Goal: Information Seeking & Learning: Learn about a topic

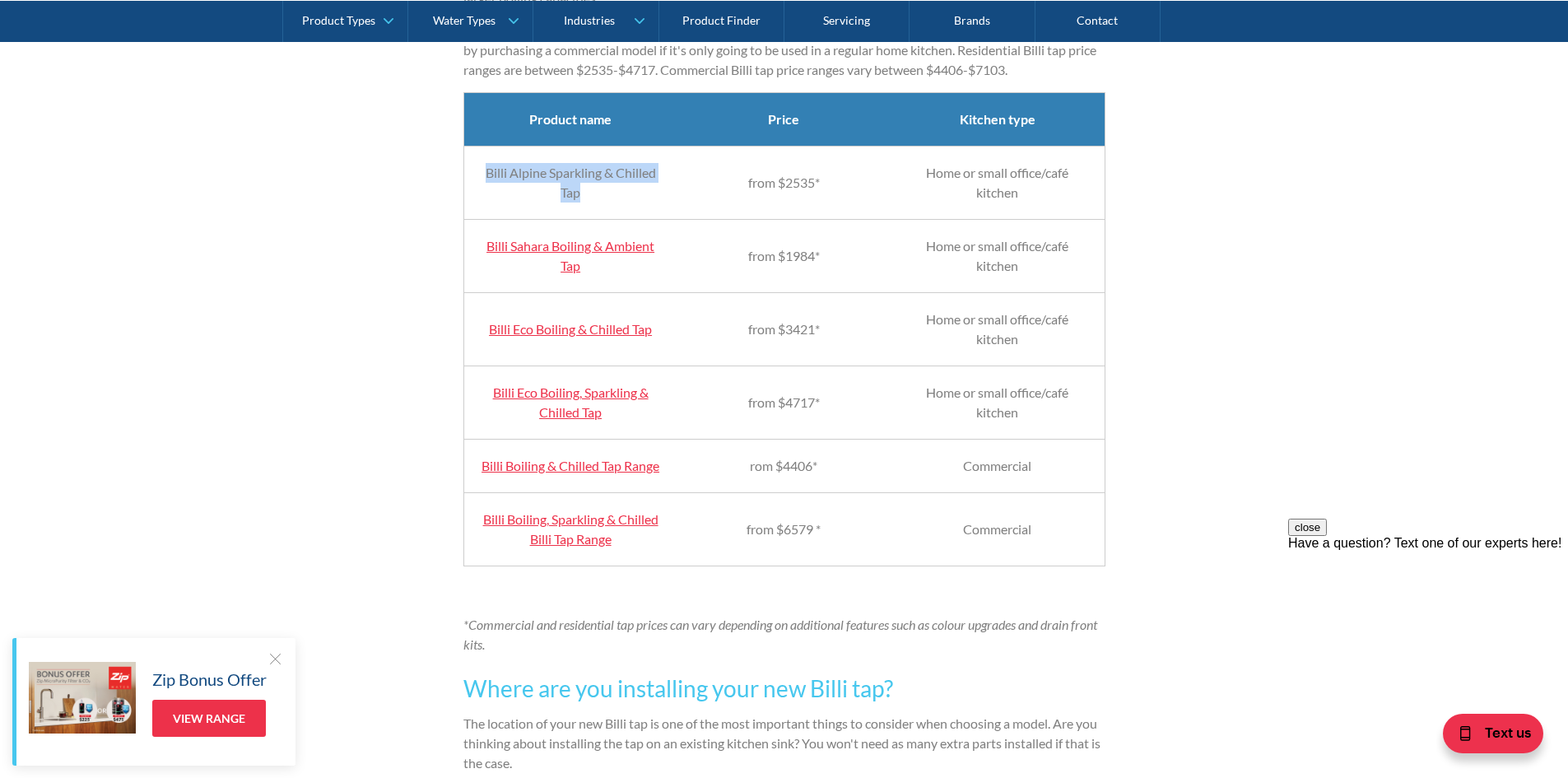
drag, startPoint x: 600, startPoint y: 213, endPoint x: 484, endPoint y: 187, distance: 118.9
click at [484, 187] on td "Billi Alpine Sparkling & Chilled Tap" at bounding box center [570, 182] width 214 height 73
copy td "Billi Alpine Sparkling & Chilled Tap"
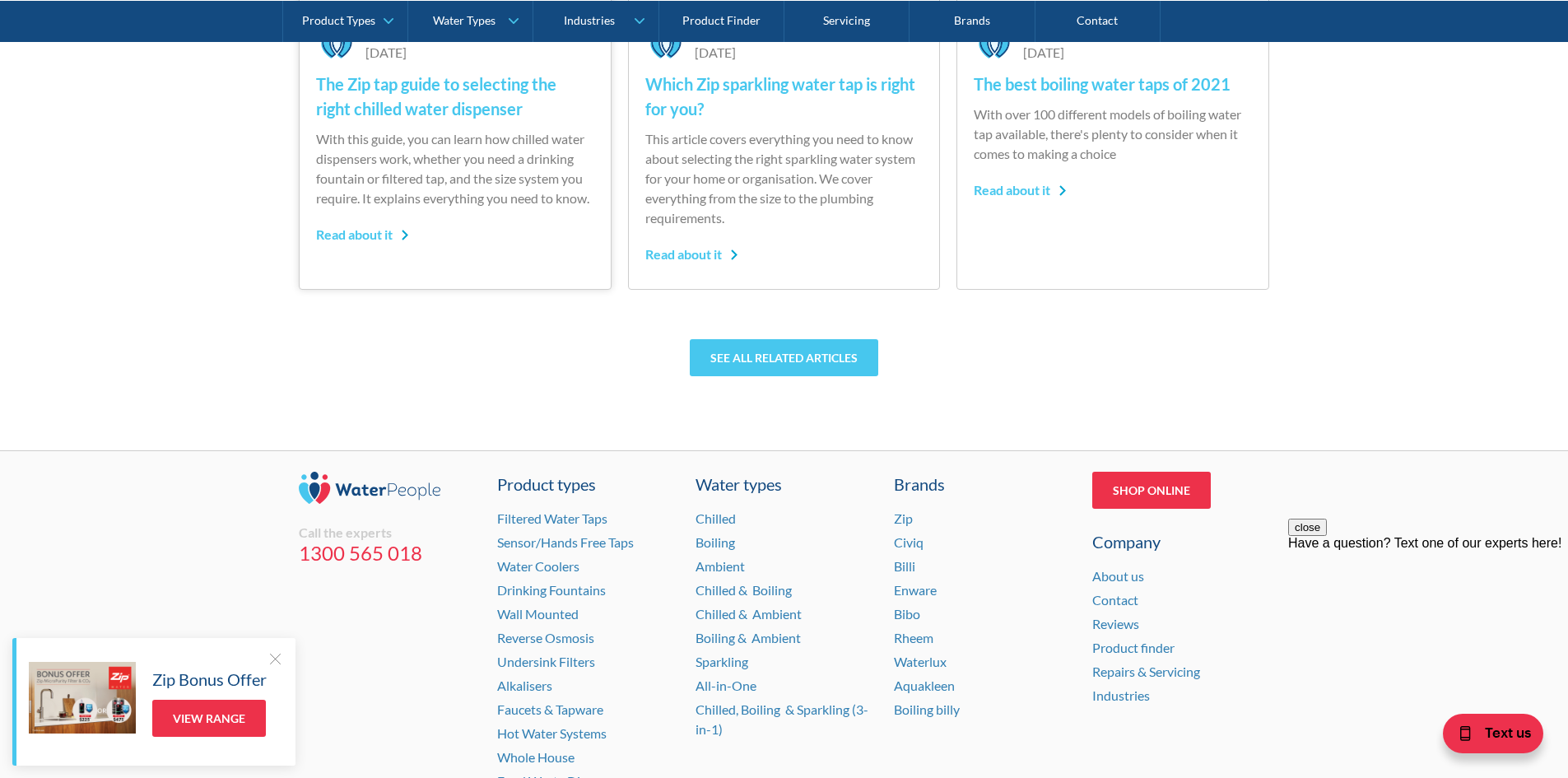
scroll to position [4596, 0]
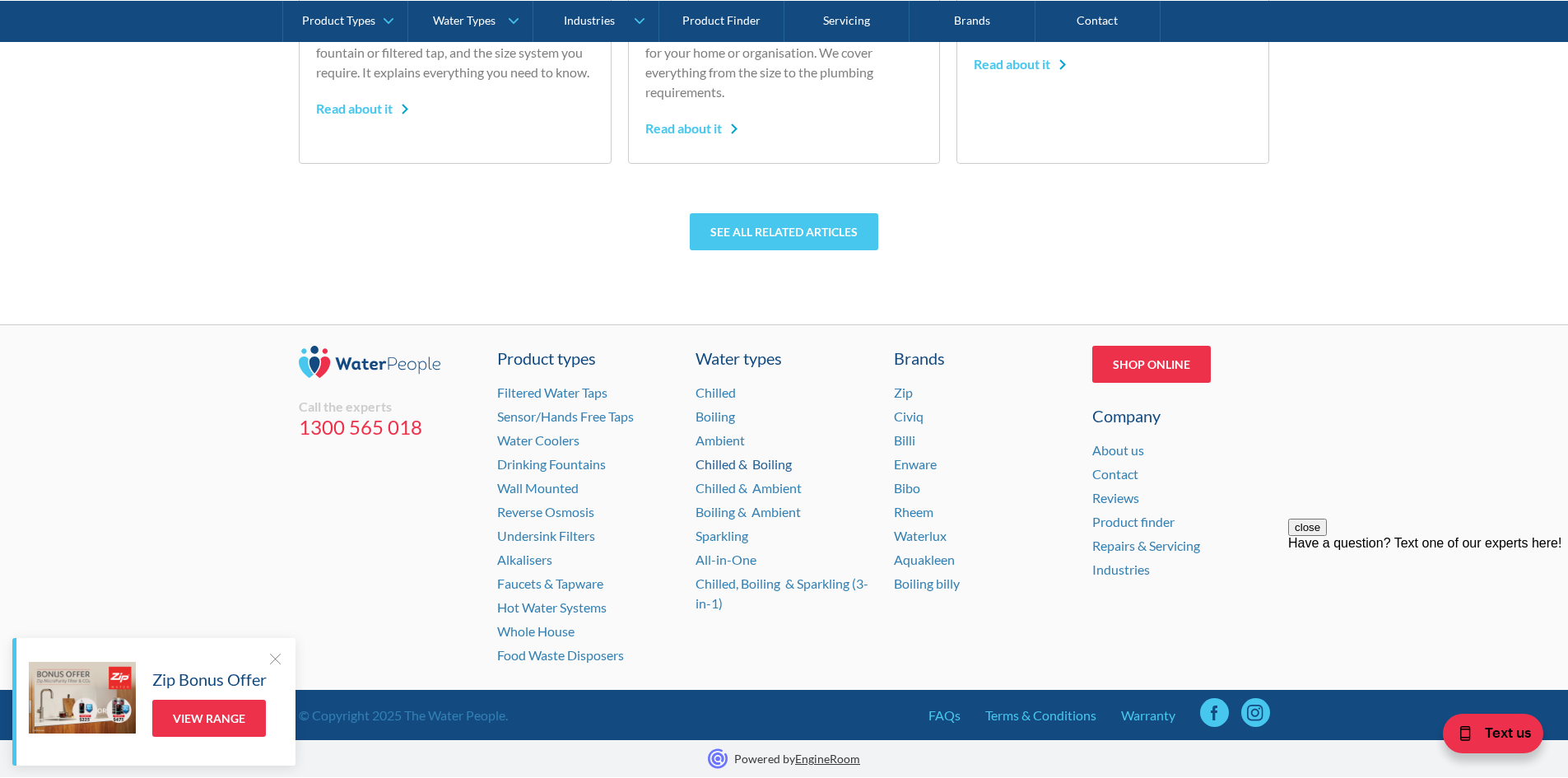
click at [734, 463] on link "Chilled & Boiling" at bounding box center [743, 463] width 96 height 16
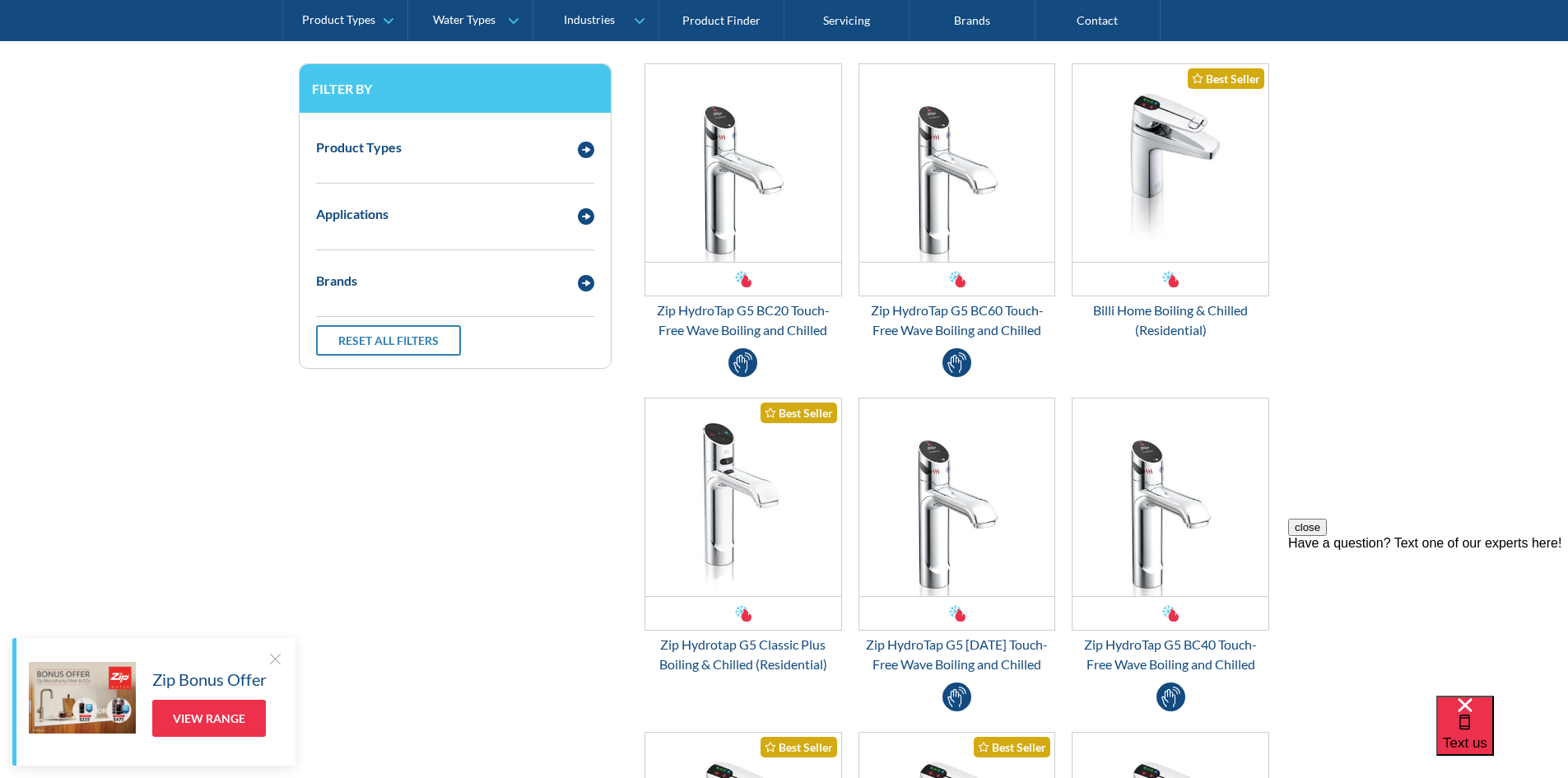
scroll to position [164, 0]
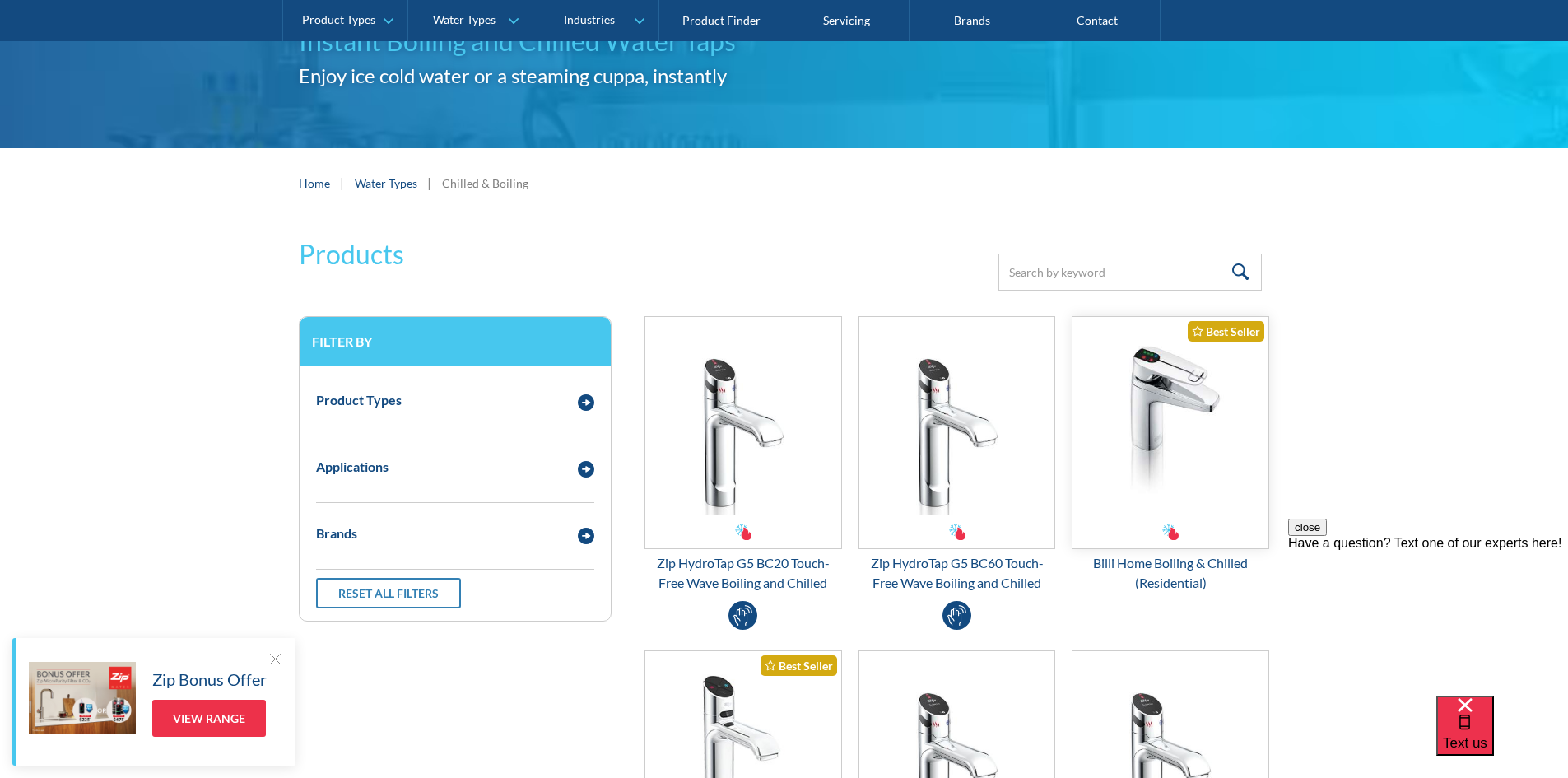
click at [1160, 376] on img "Email Form 3" at bounding box center [1170, 416] width 196 height 198
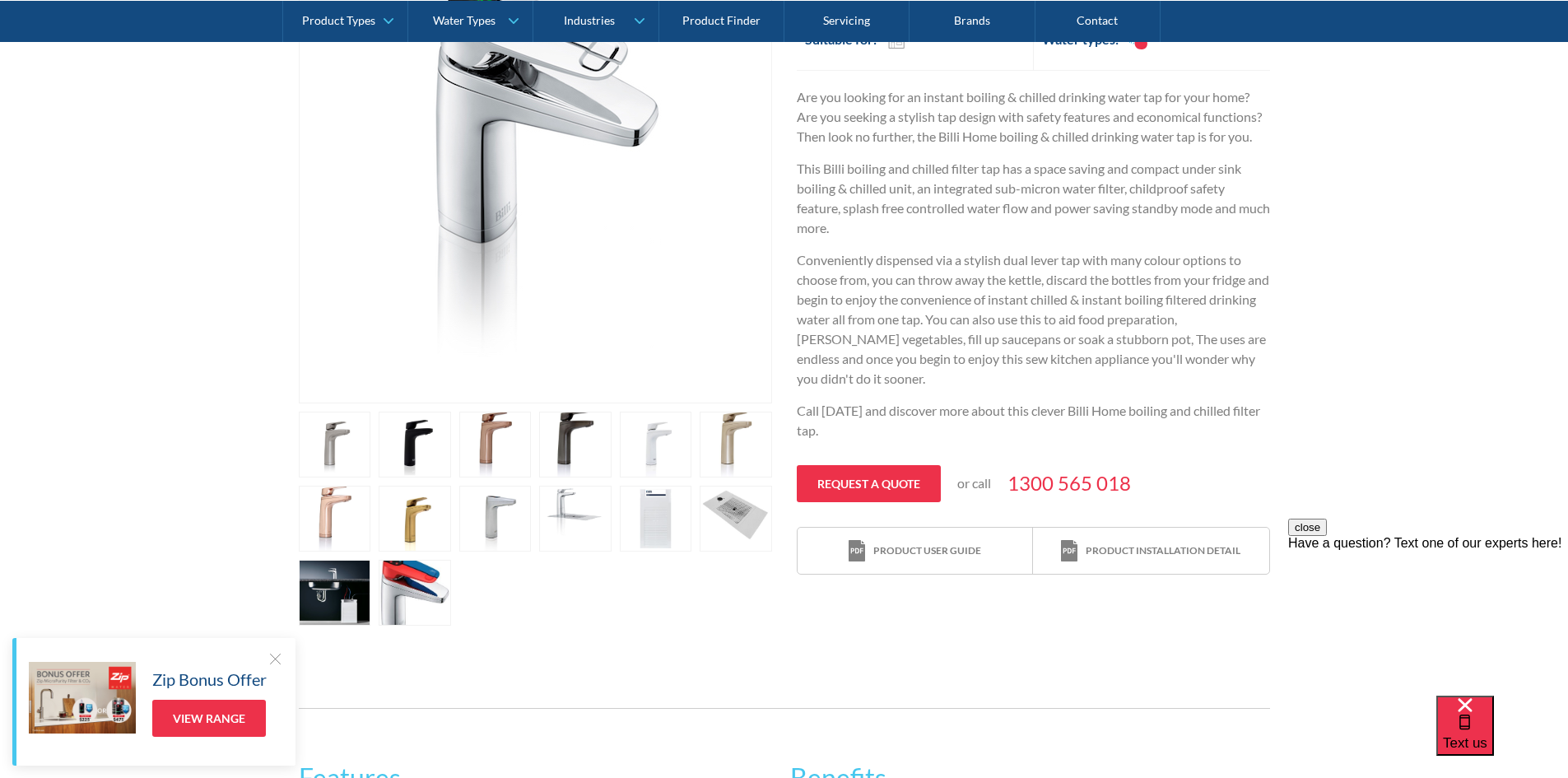
scroll to position [494, 0]
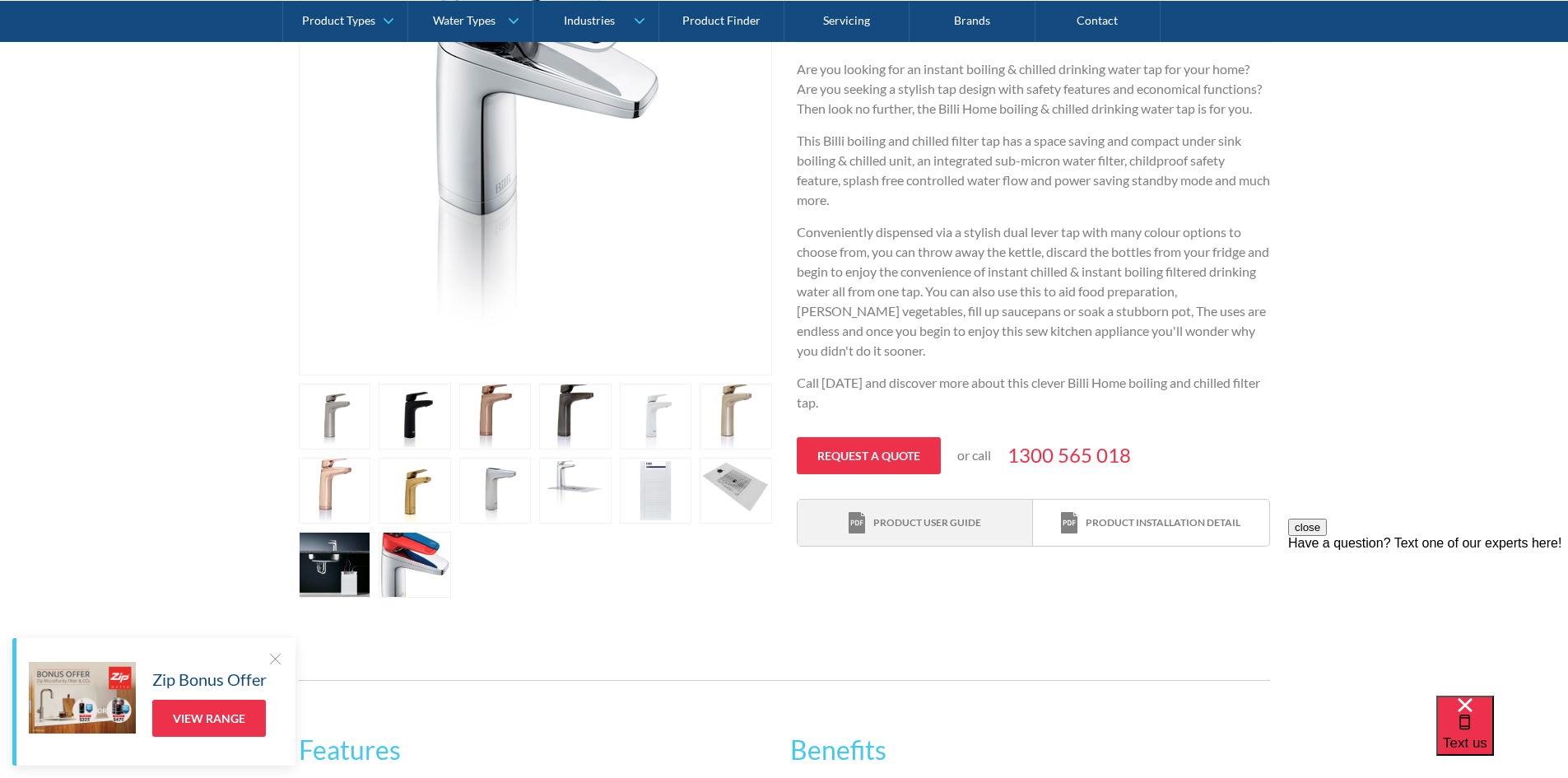
click at [889, 521] on div "Product user guide" at bounding box center [926, 523] width 107 height 15
